Goal: Transaction & Acquisition: Book appointment/travel/reservation

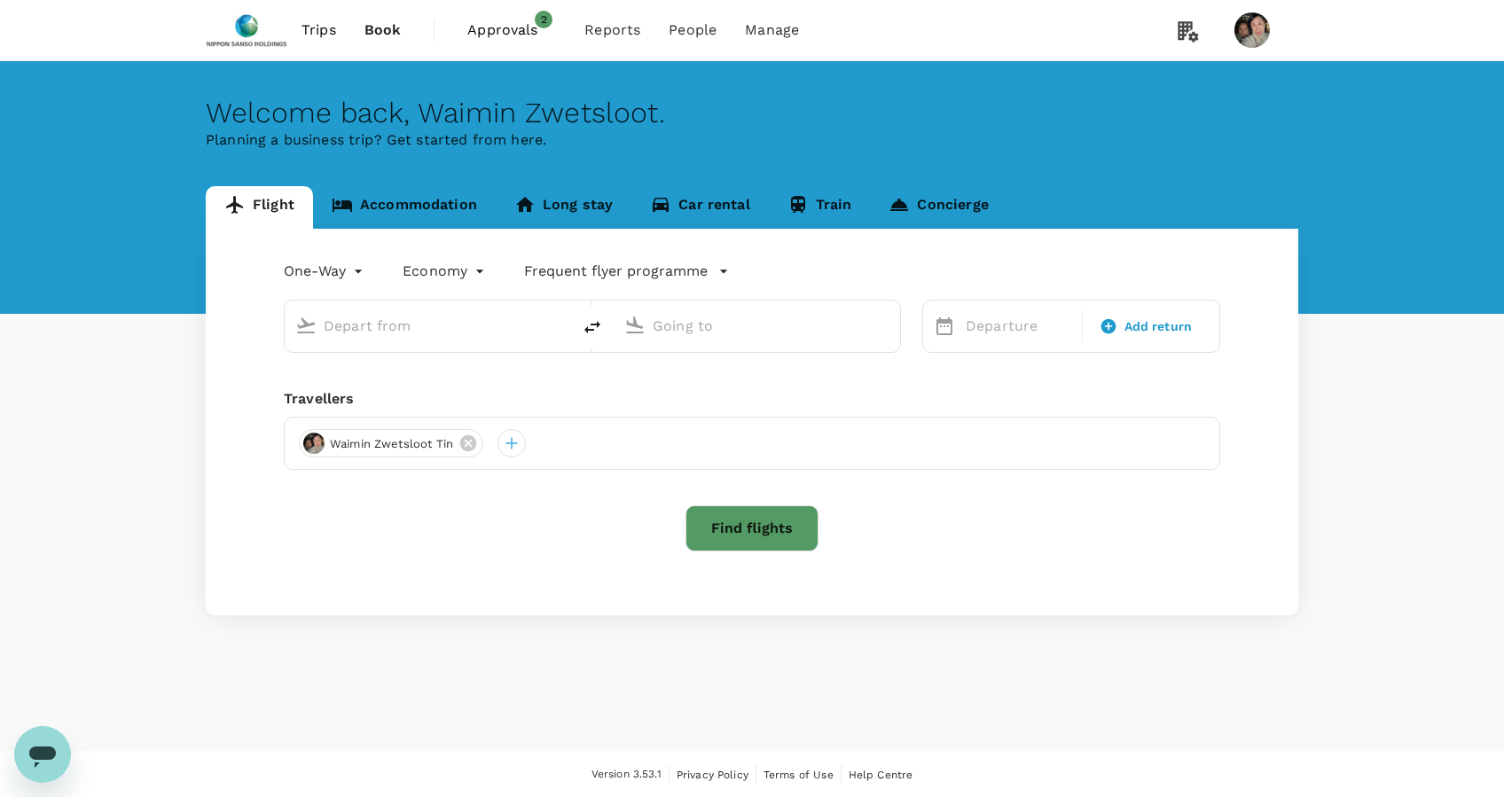
type input "roundtrip"
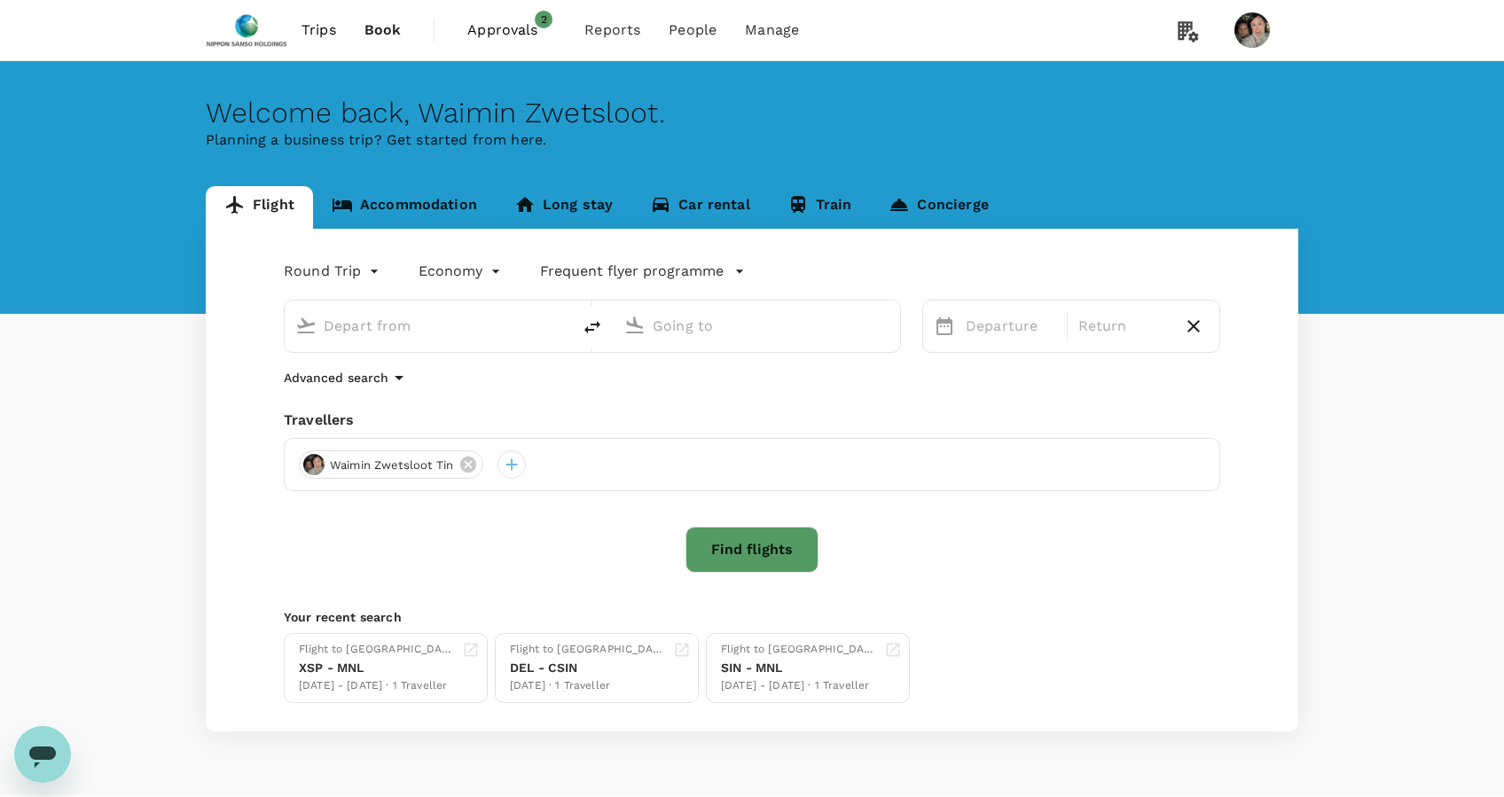
type input "Singapore Changi (SIN)"
type input "[PERSON_NAME] Intl (MNL)"
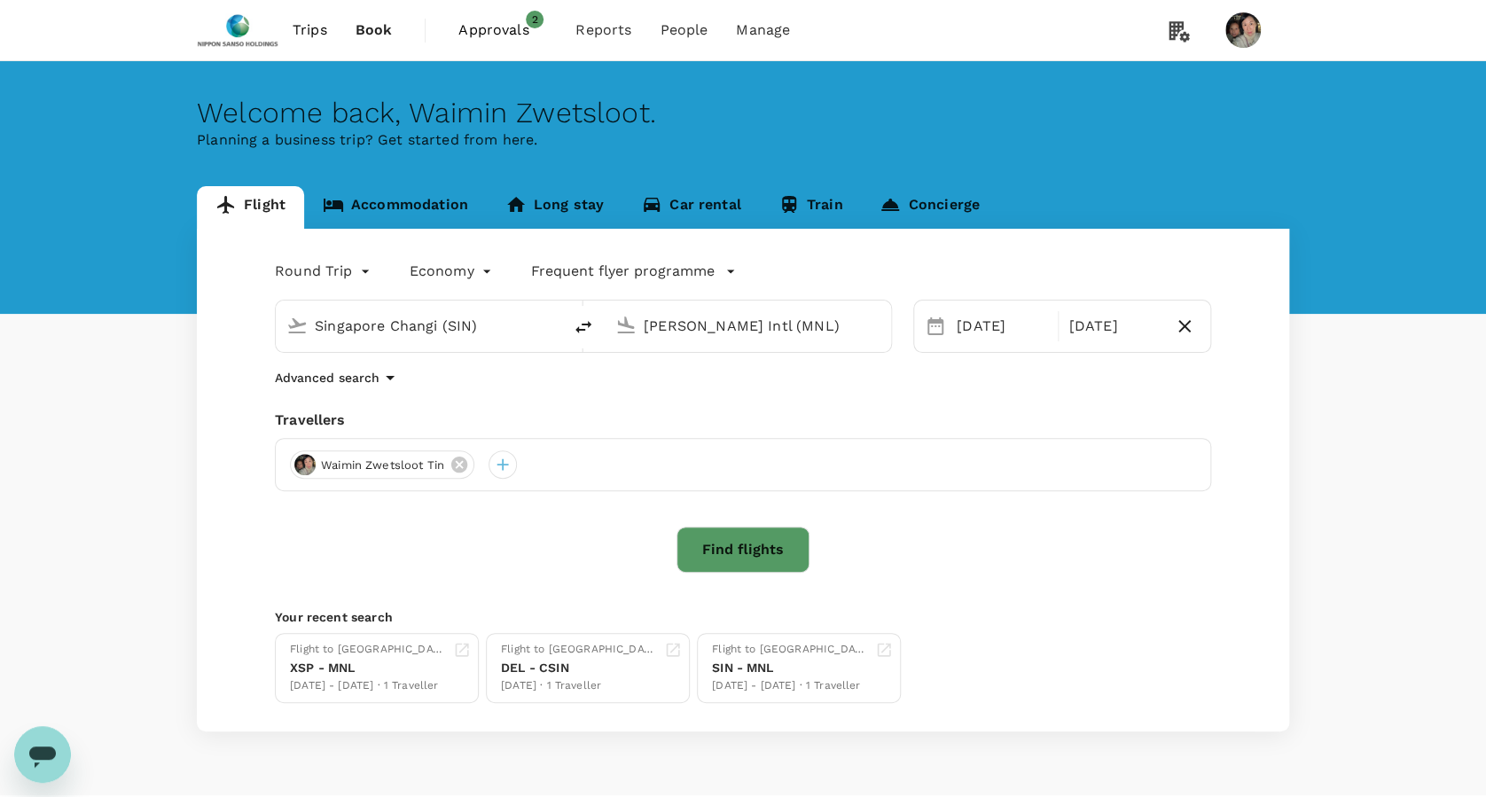
drag, startPoint x: 0, startPoint y: 0, endPoint x: 489, endPoint y: 30, distance: 490.3
click at [489, 30] on span "Approvals" at bounding box center [502, 30] width 89 height 21
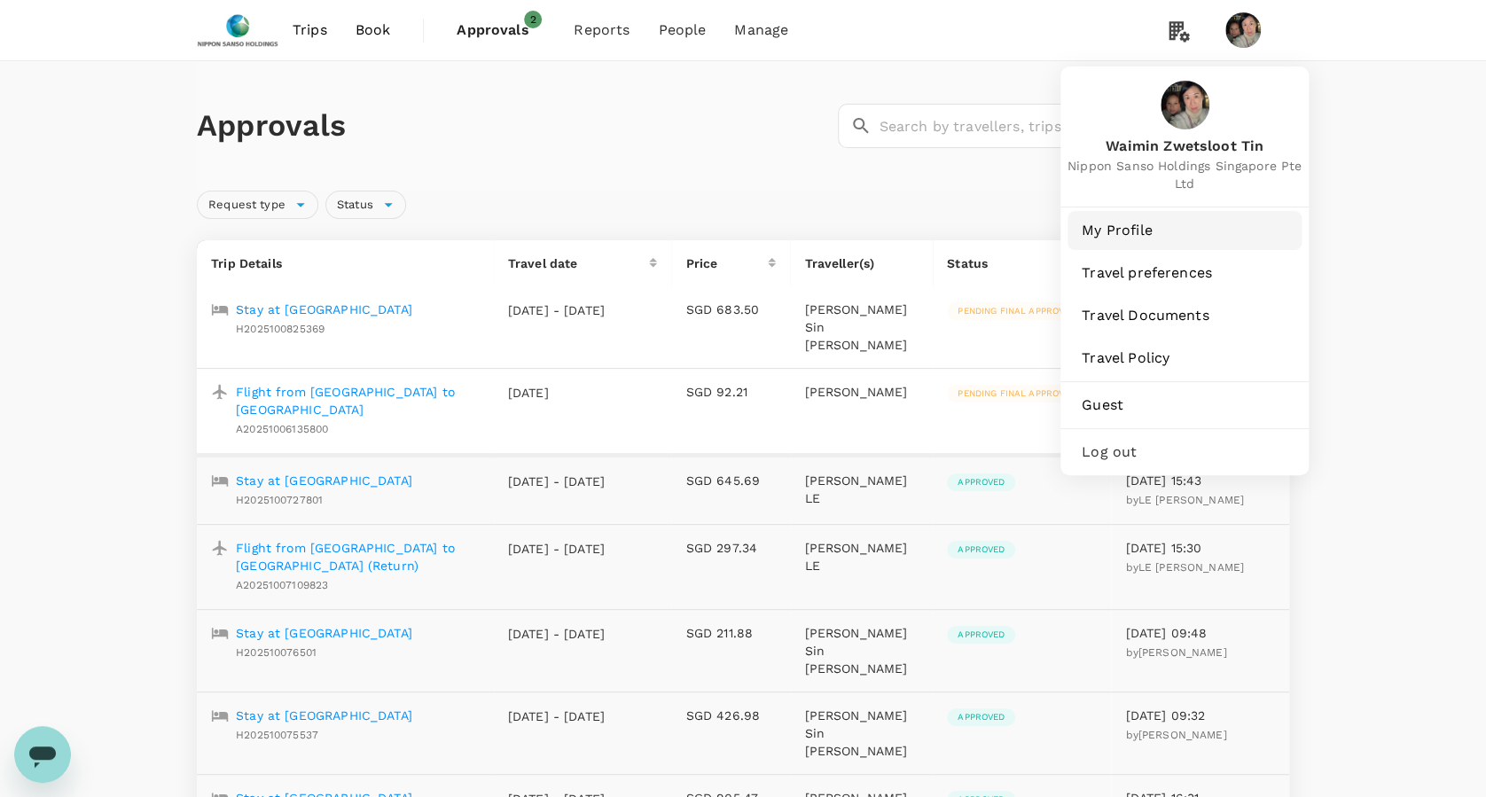
click at [1146, 237] on span "My Profile" at bounding box center [1185, 230] width 206 height 21
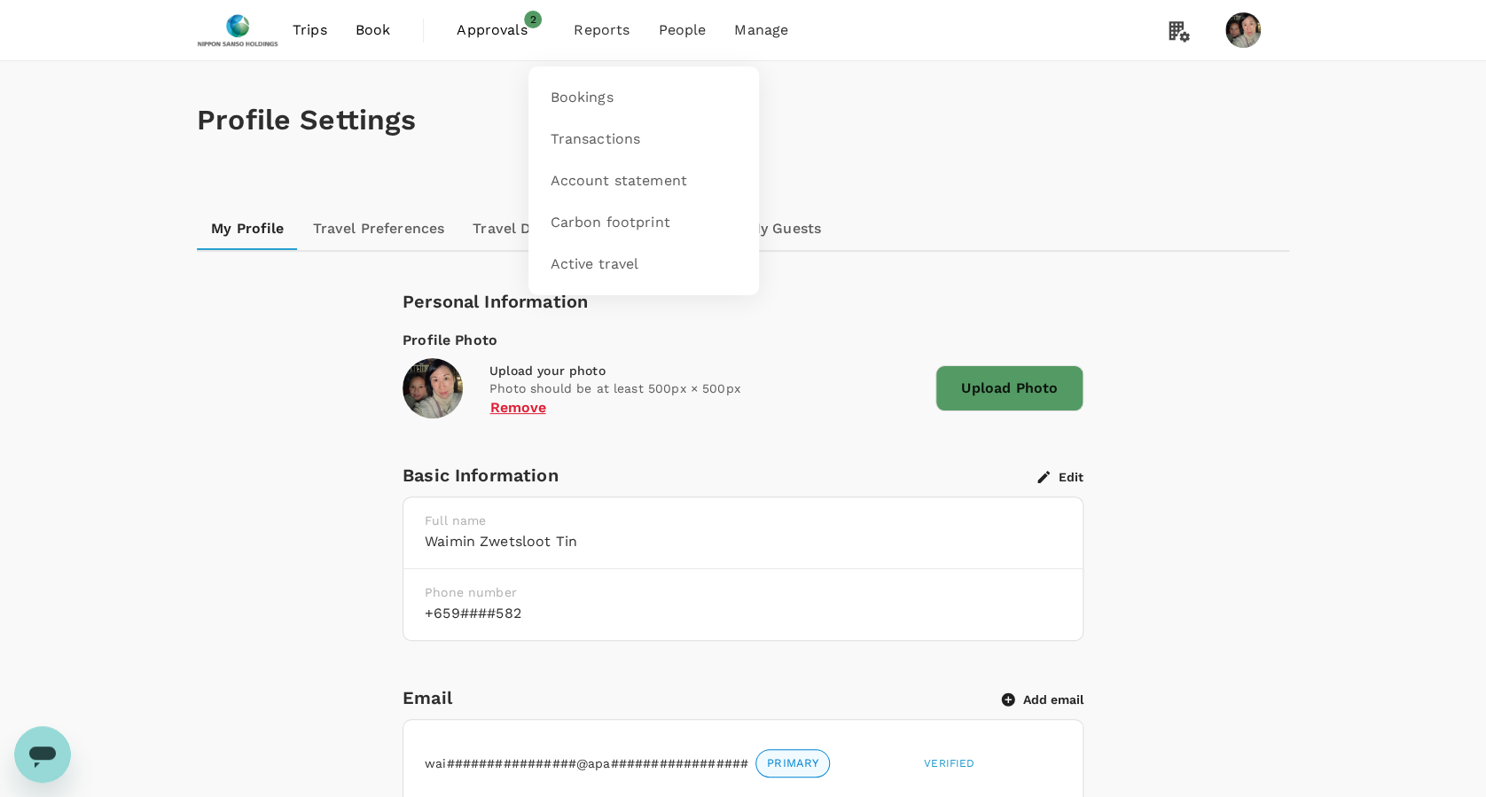
click at [596, 32] on span "Reports" at bounding box center [602, 30] width 56 height 21
click at [586, 135] on span "Transactions" at bounding box center [595, 139] width 90 height 20
